Goal: Information Seeking & Learning: Learn about a topic

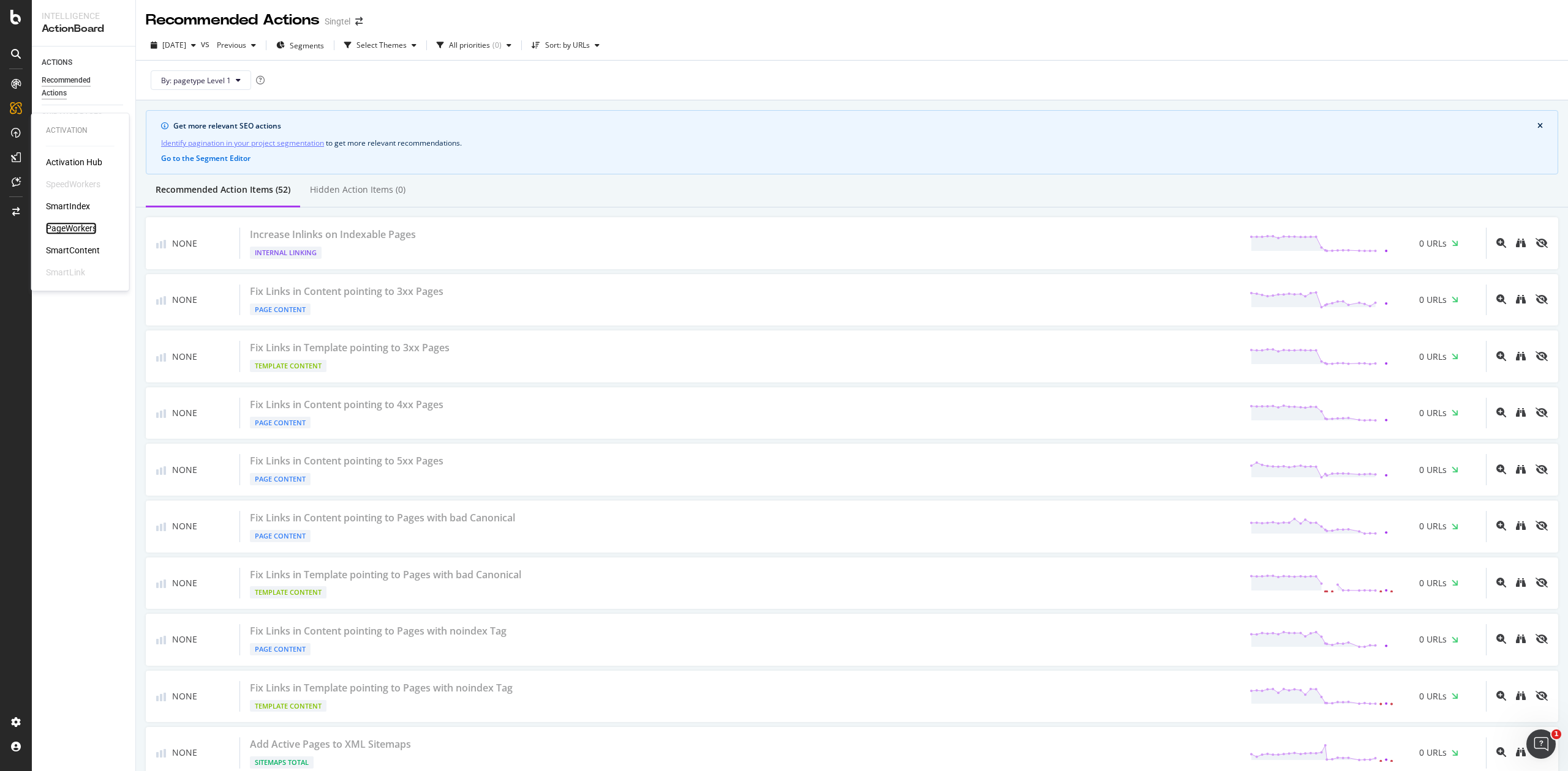
click at [58, 232] on div "PageWorkers" at bounding box center [71, 228] width 51 height 13
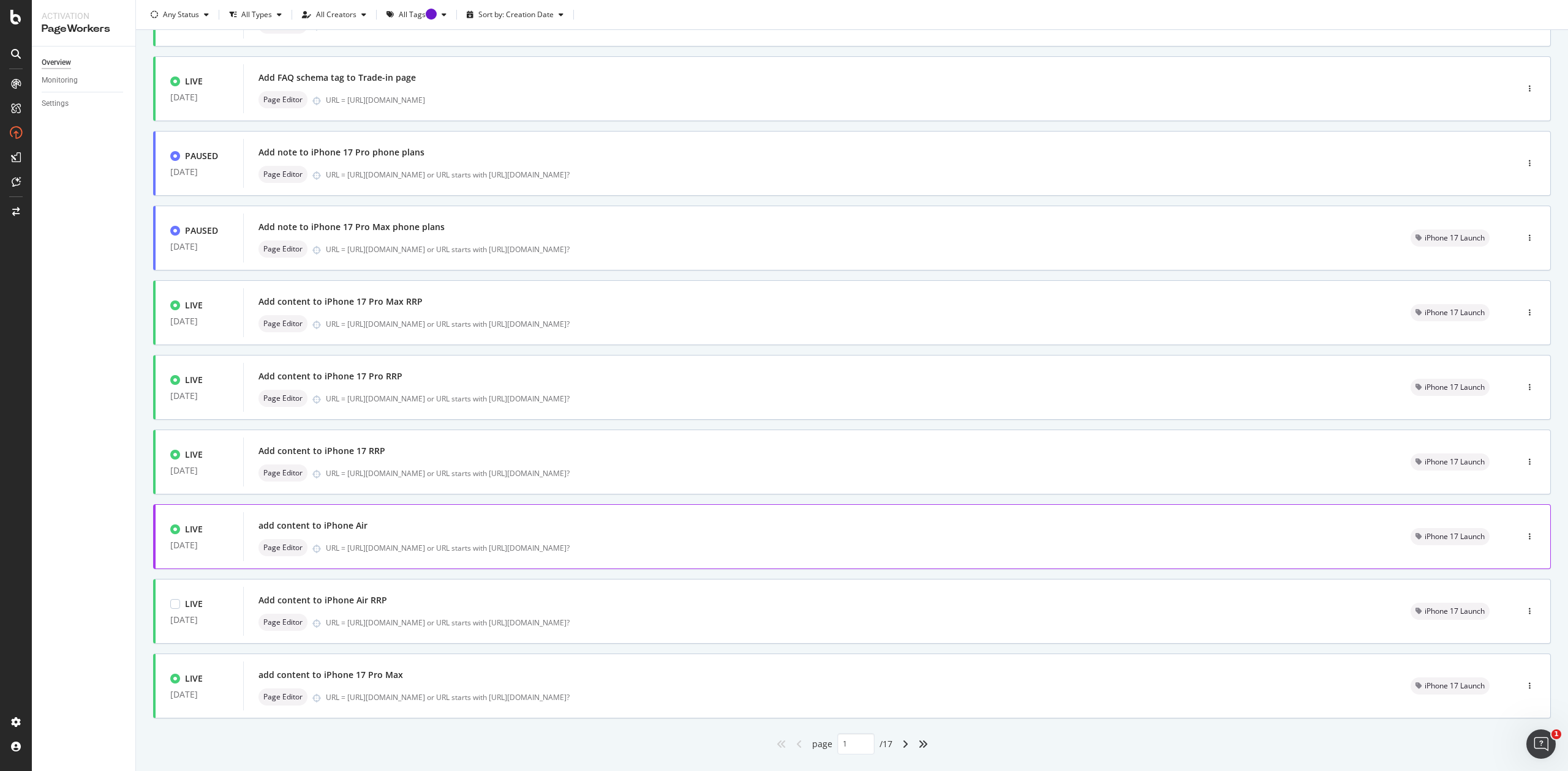
scroll to position [156, 0]
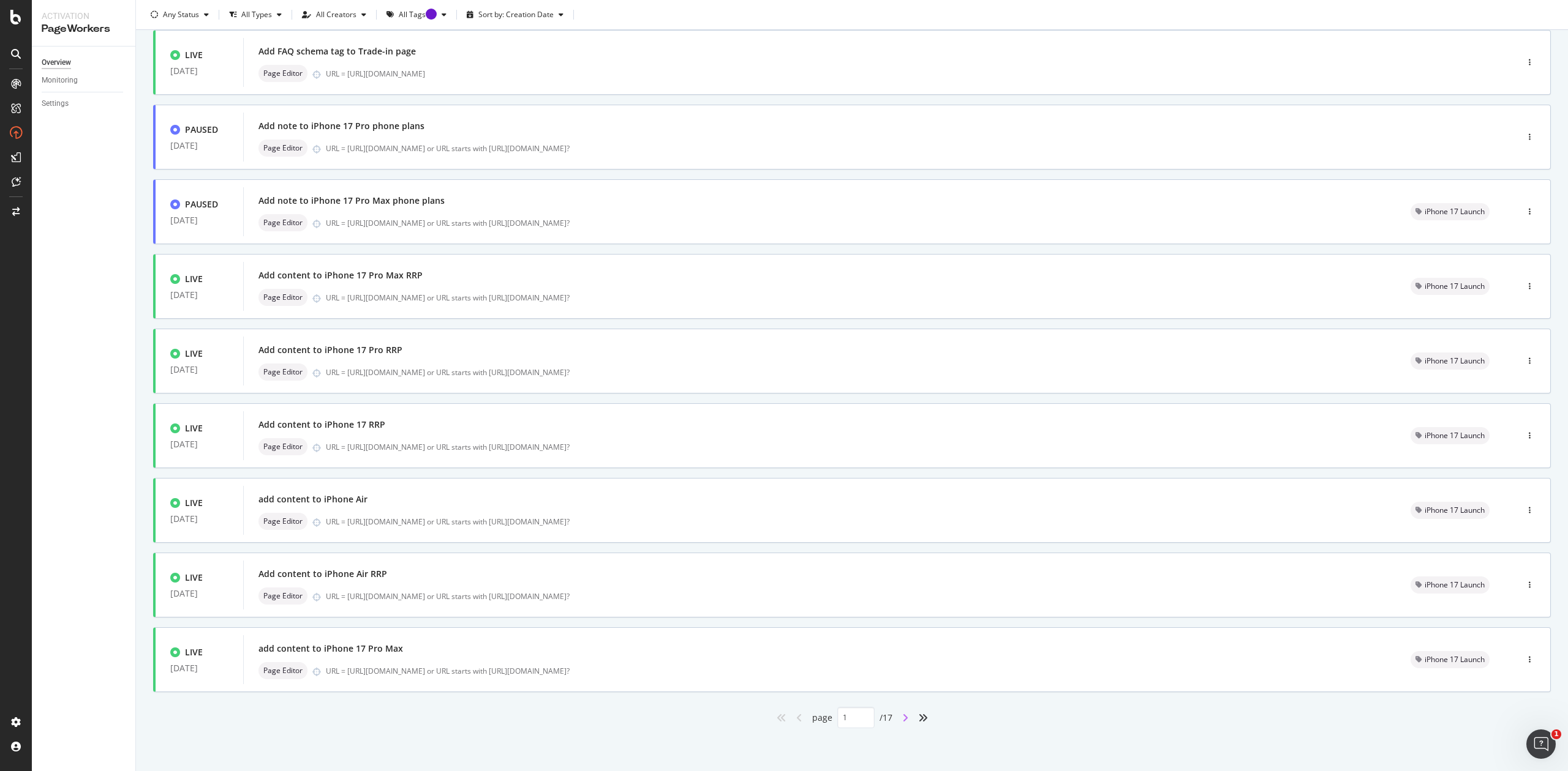
click at [902, 720] on icon "angle-right" at bounding box center [905, 717] width 6 height 10
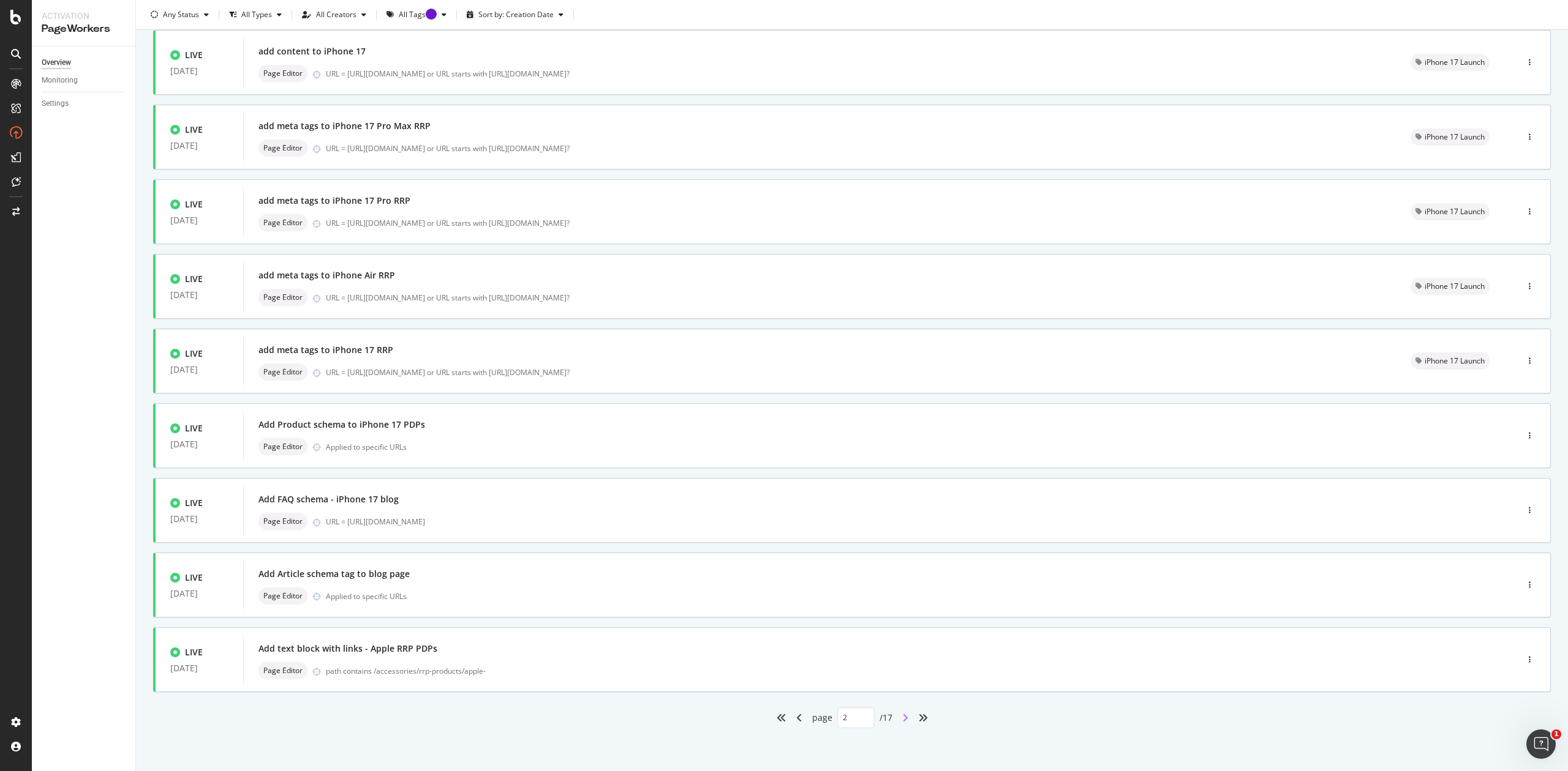
click at [902, 721] on icon "angle-right" at bounding box center [905, 717] width 6 height 10
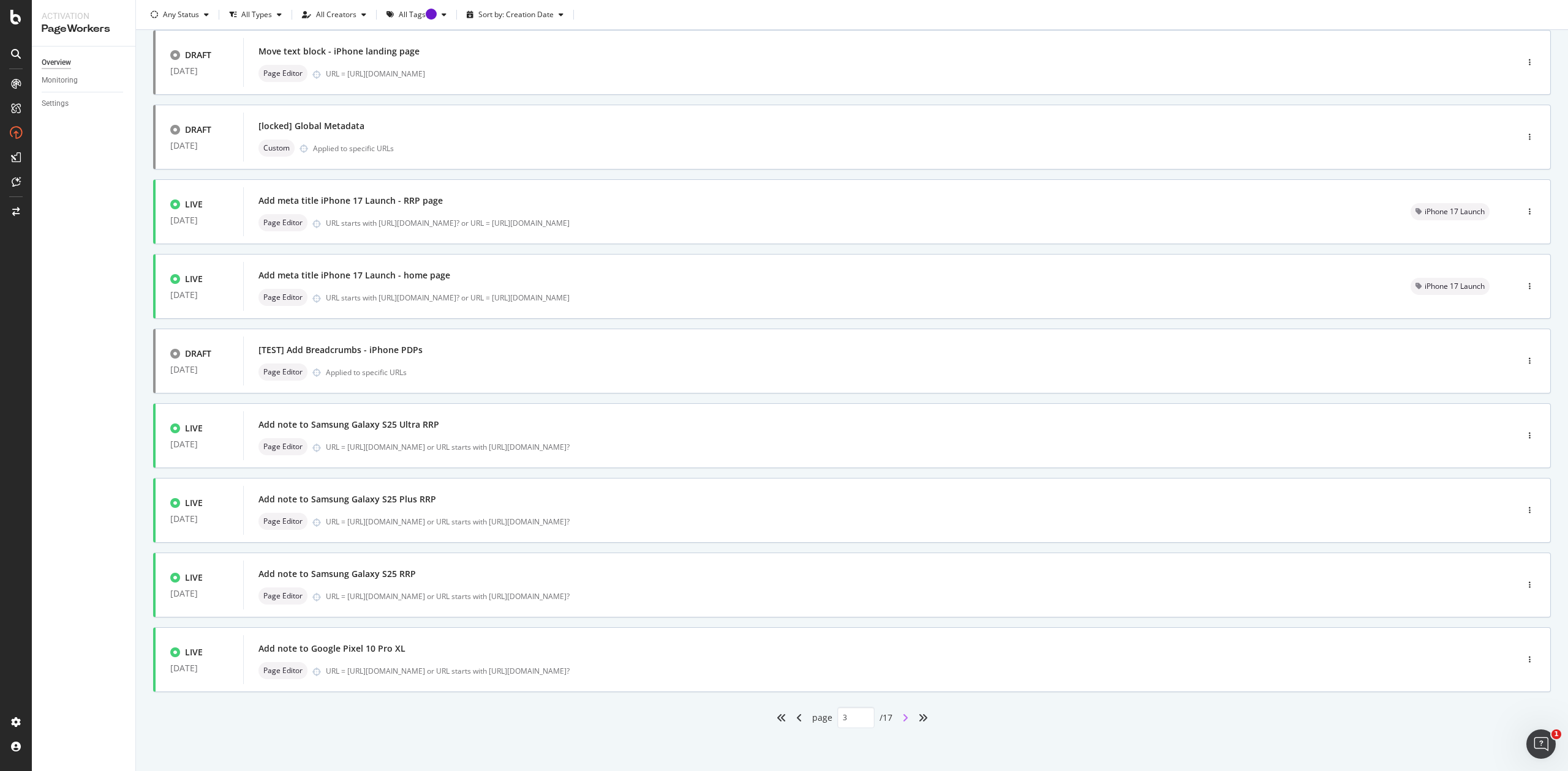
click at [902, 718] on icon "angle-right" at bounding box center [905, 717] width 6 height 10
click at [902, 720] on div "angle-right" at bounding box center [905, 718] width 16 height 20
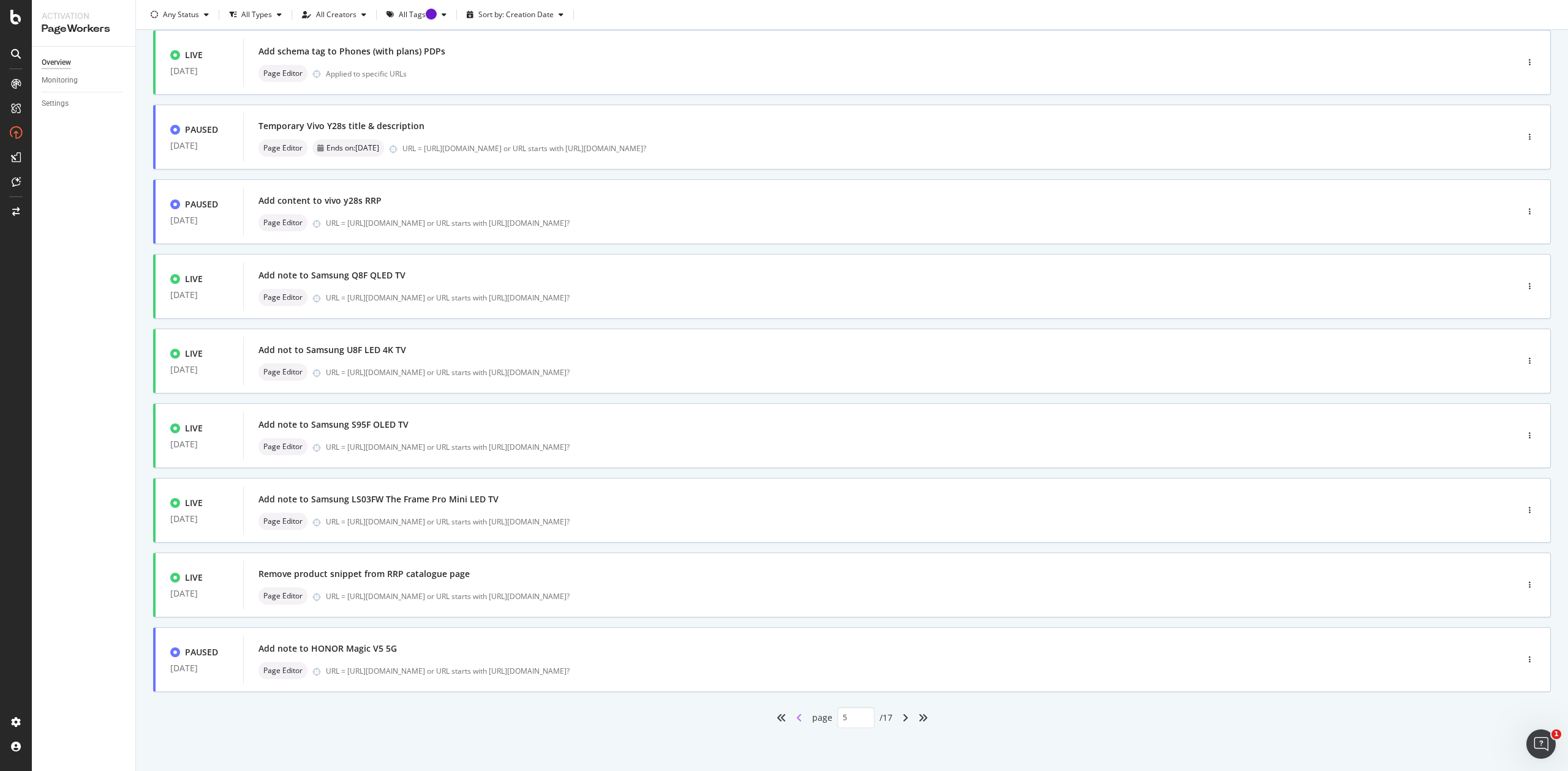
click at [796, 718] on icon "angle-left" at bounding box center [799, 717] width 6 height 10
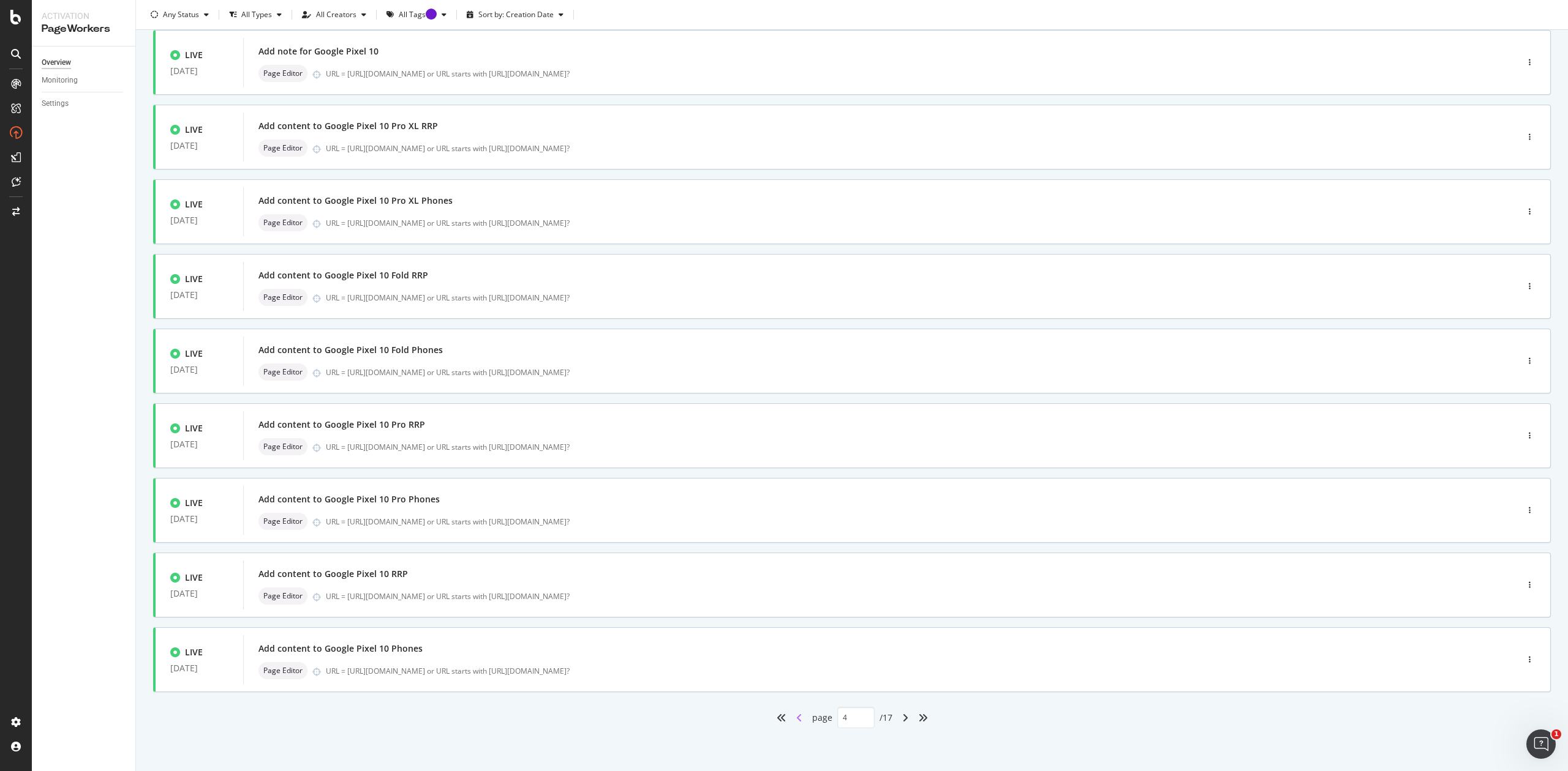
click at [796, 718] on icon "angle-left" at bounding box center [799, 717] width 6 height 10
click at [796, 716] on icon "angle-left" at bounding box center [799, 717] width 6 height 10
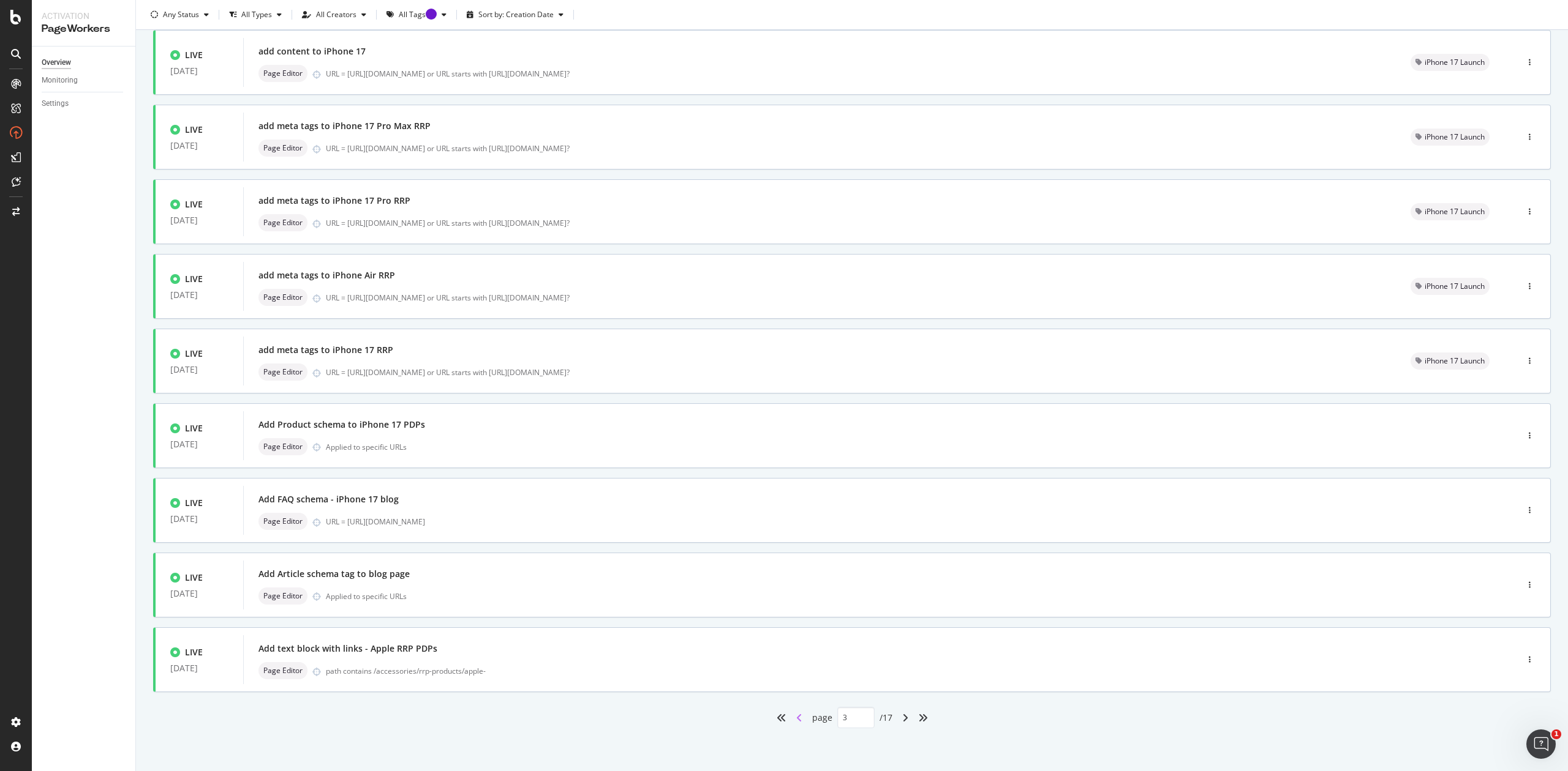
type input "2"
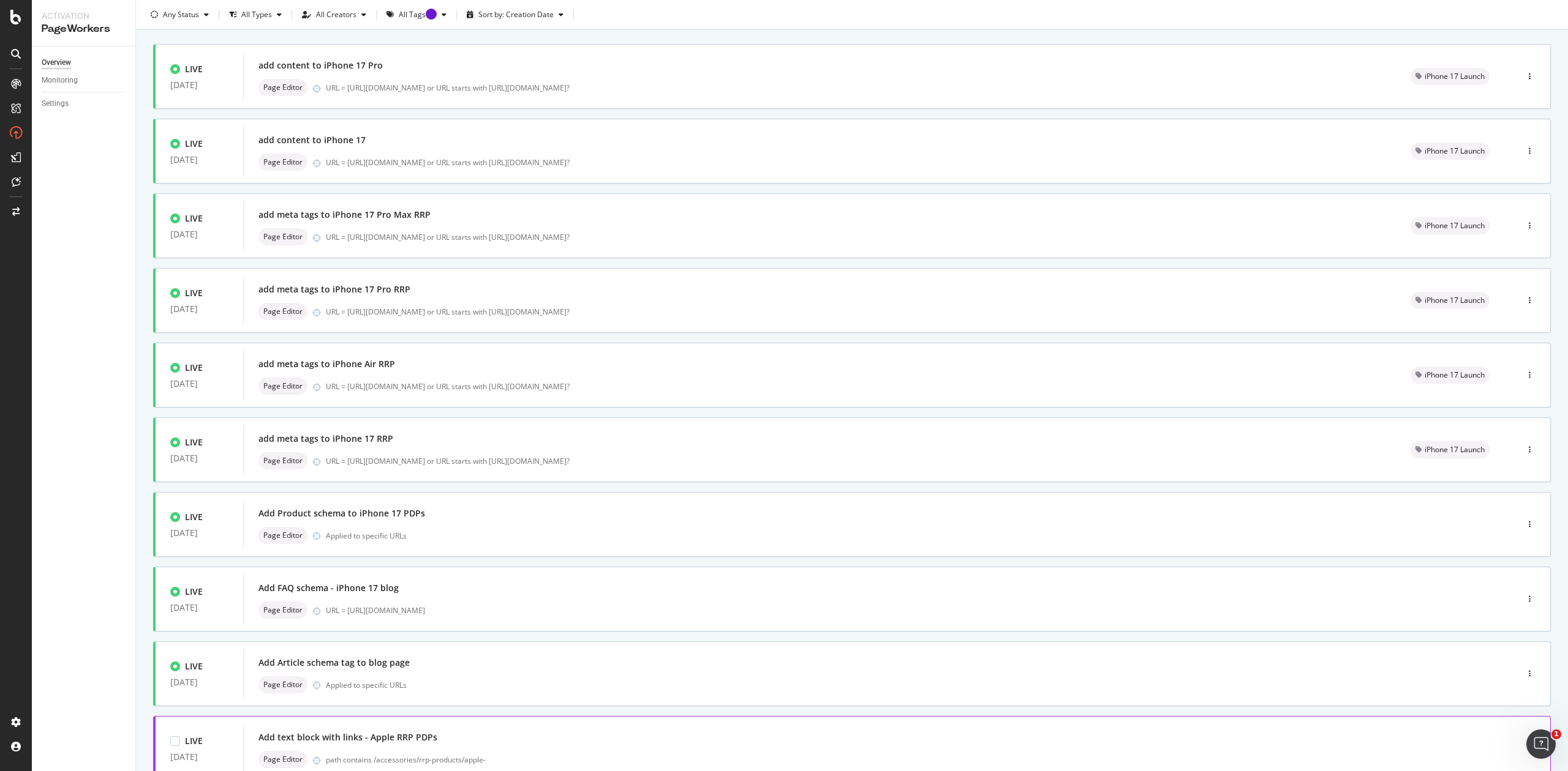
scroll to position [0, 0]
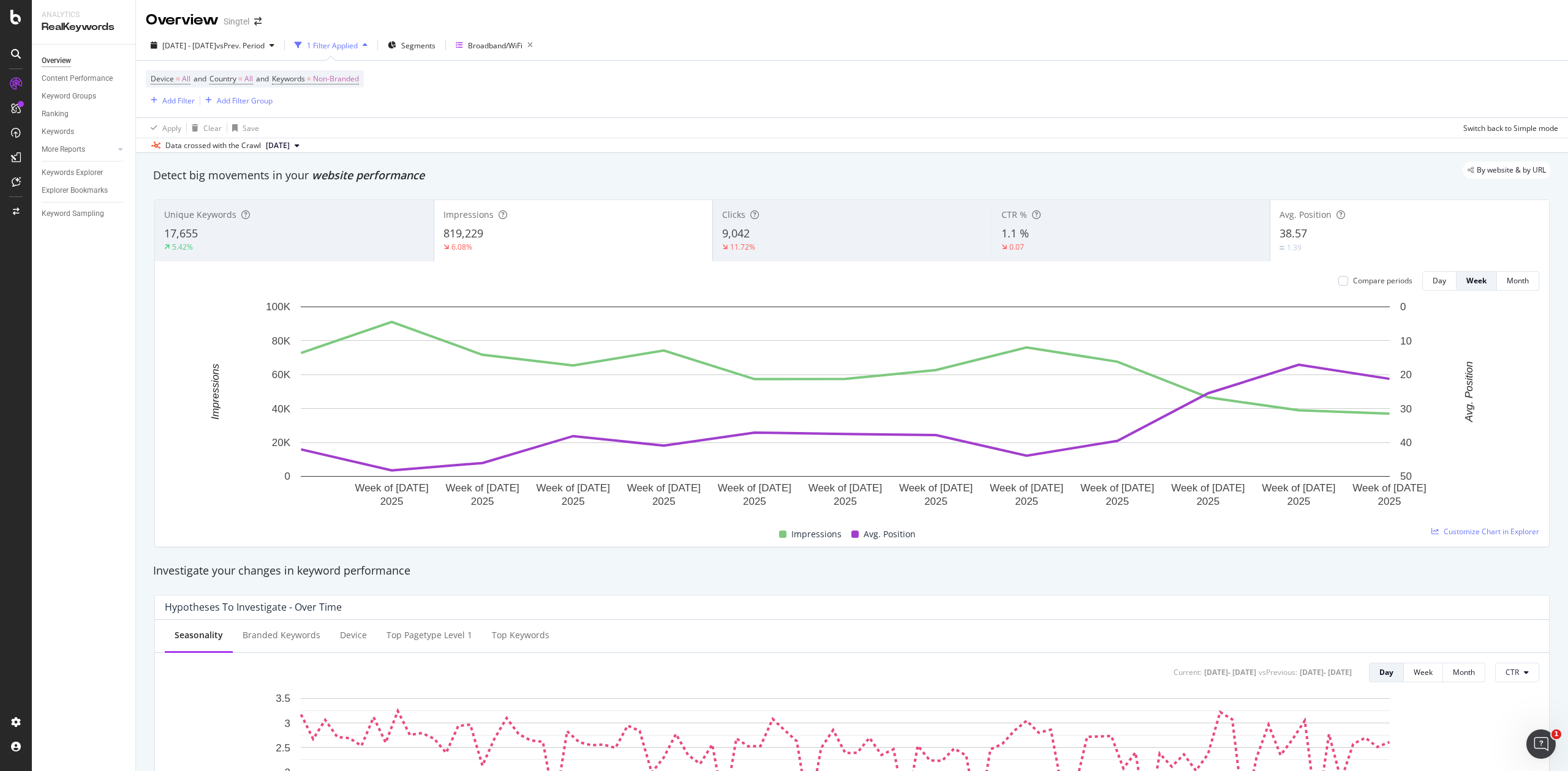
click at [828, 581] on div "Investigate your changes in keyword performance" at bounding box center [852, 571] width 1410 height 28
